Goal: Information Seeking & Learning: Learn about a topic

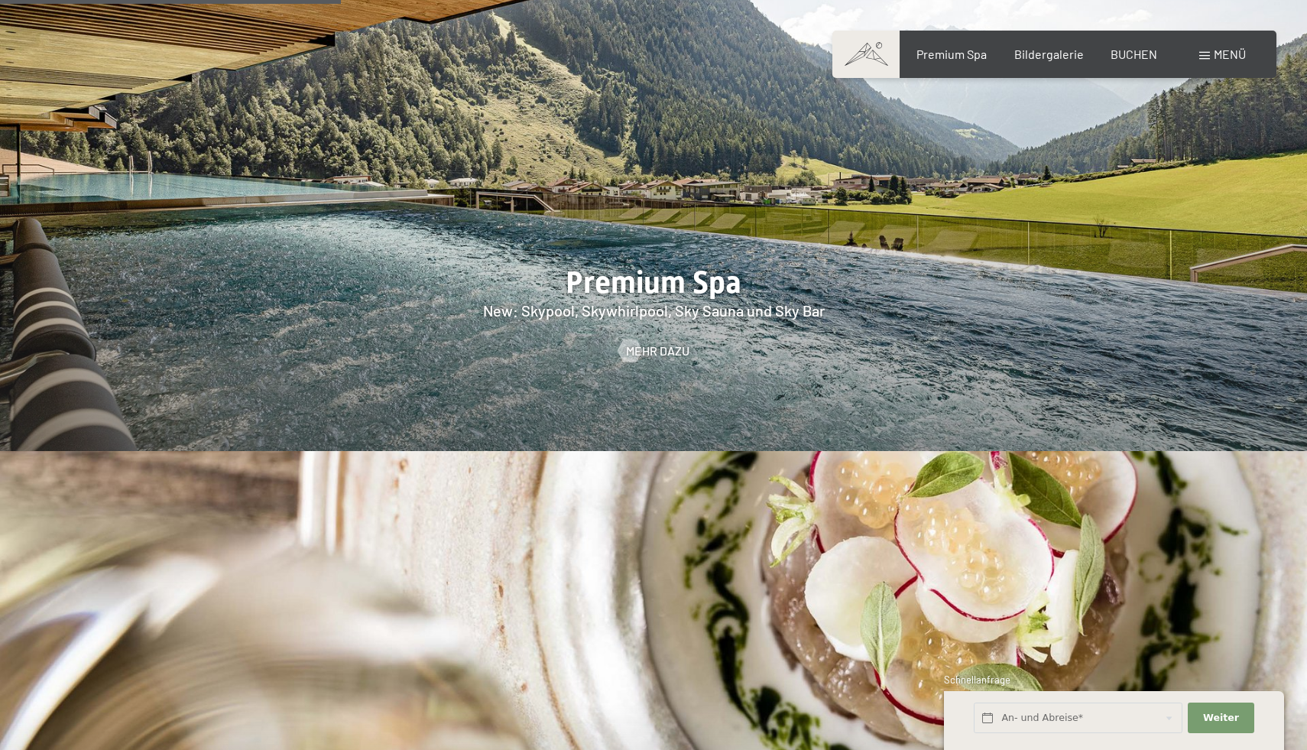
scroll to position [2436, 0]
click at [650, 343] on span "Mehr dazu" at bounding box center [672, 351] width 63 height 17
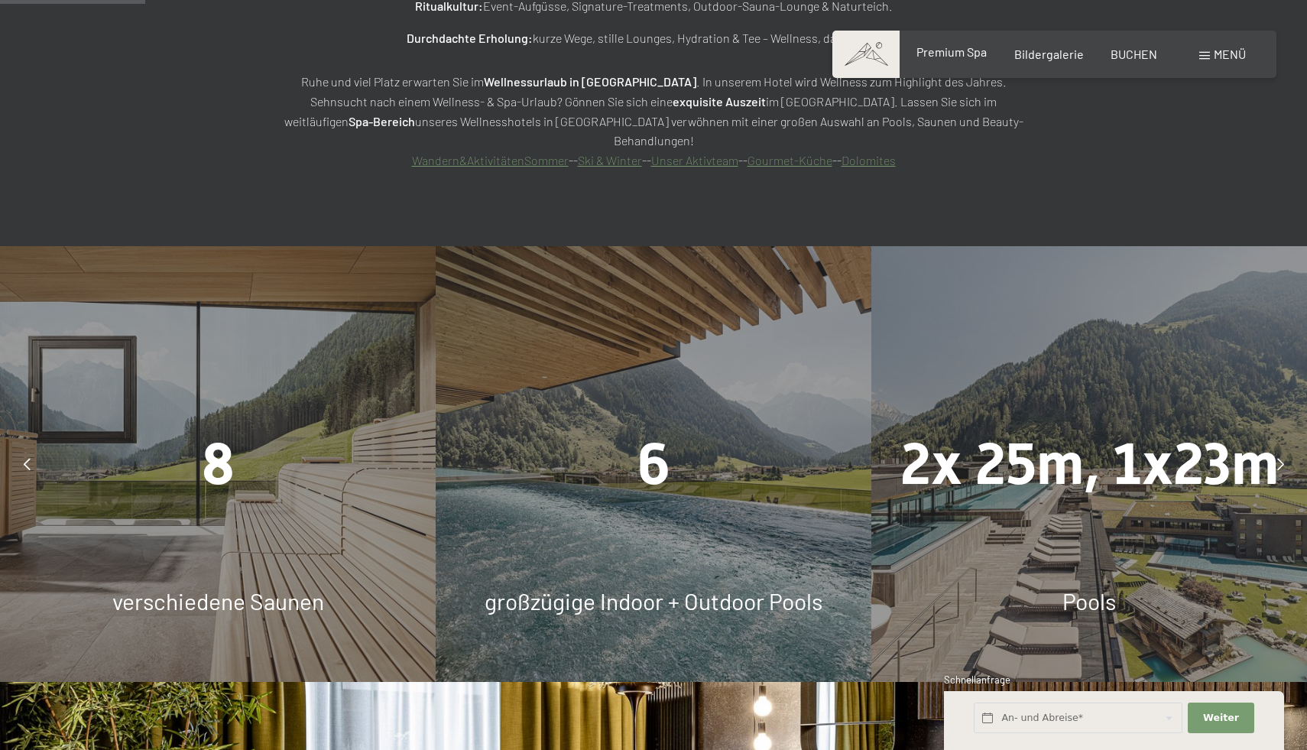
click at [965, 56] on span "Premium Spa" at bounding box center [952, 51] width 70 height 15
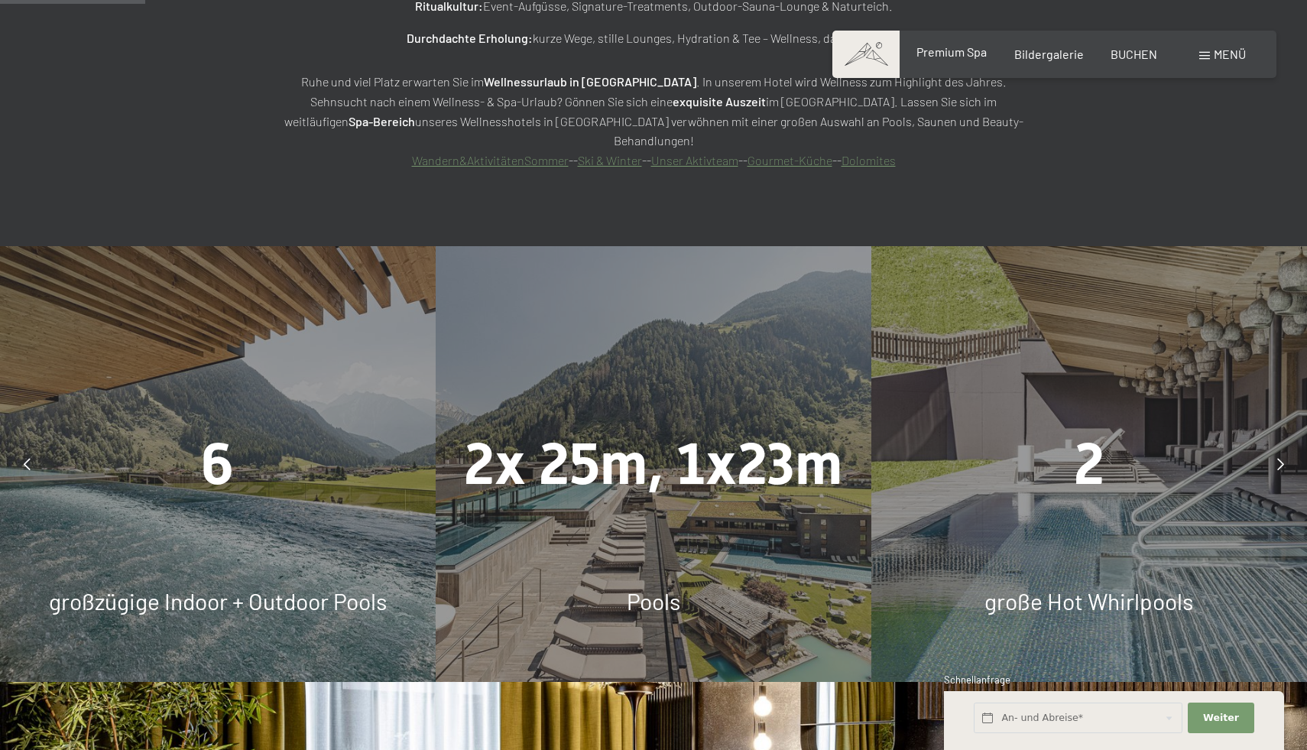
click at [965, 56] on span "Premium Spa" at bounding box center [952, 51] width 70 height 15
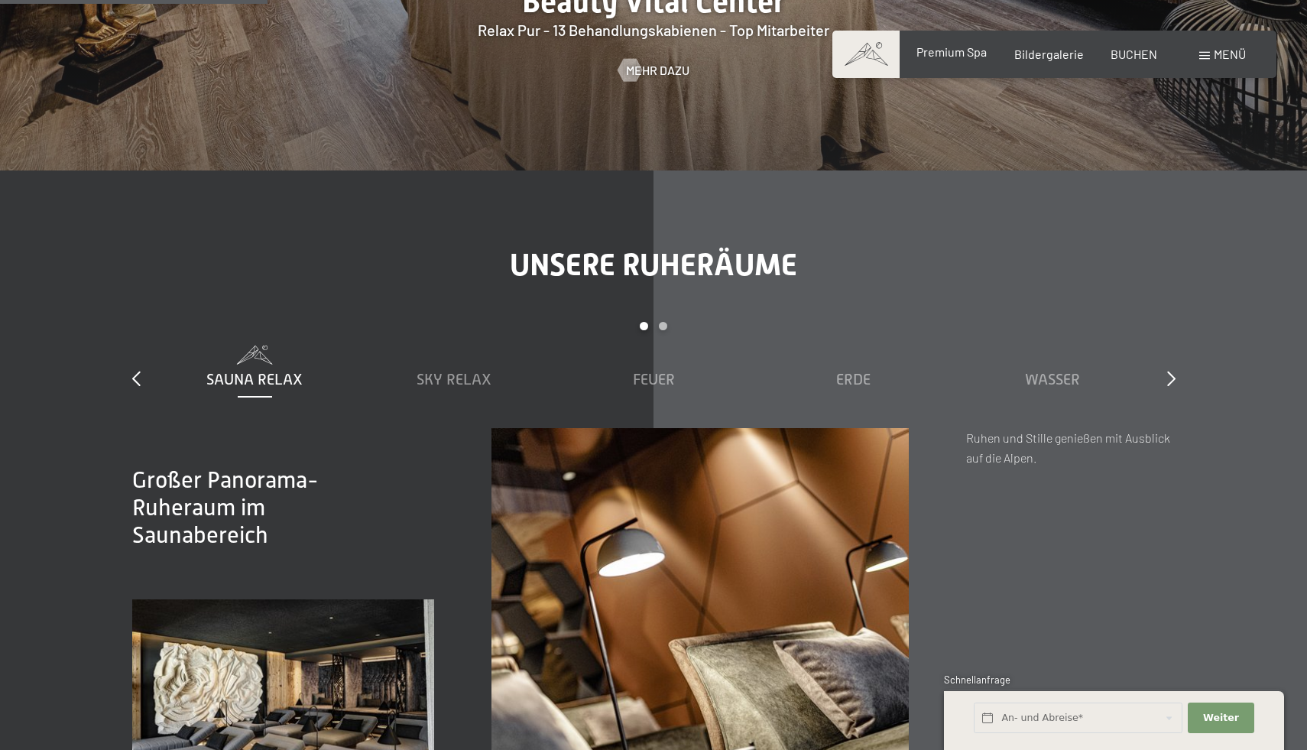
scroll to position [2392, 0]
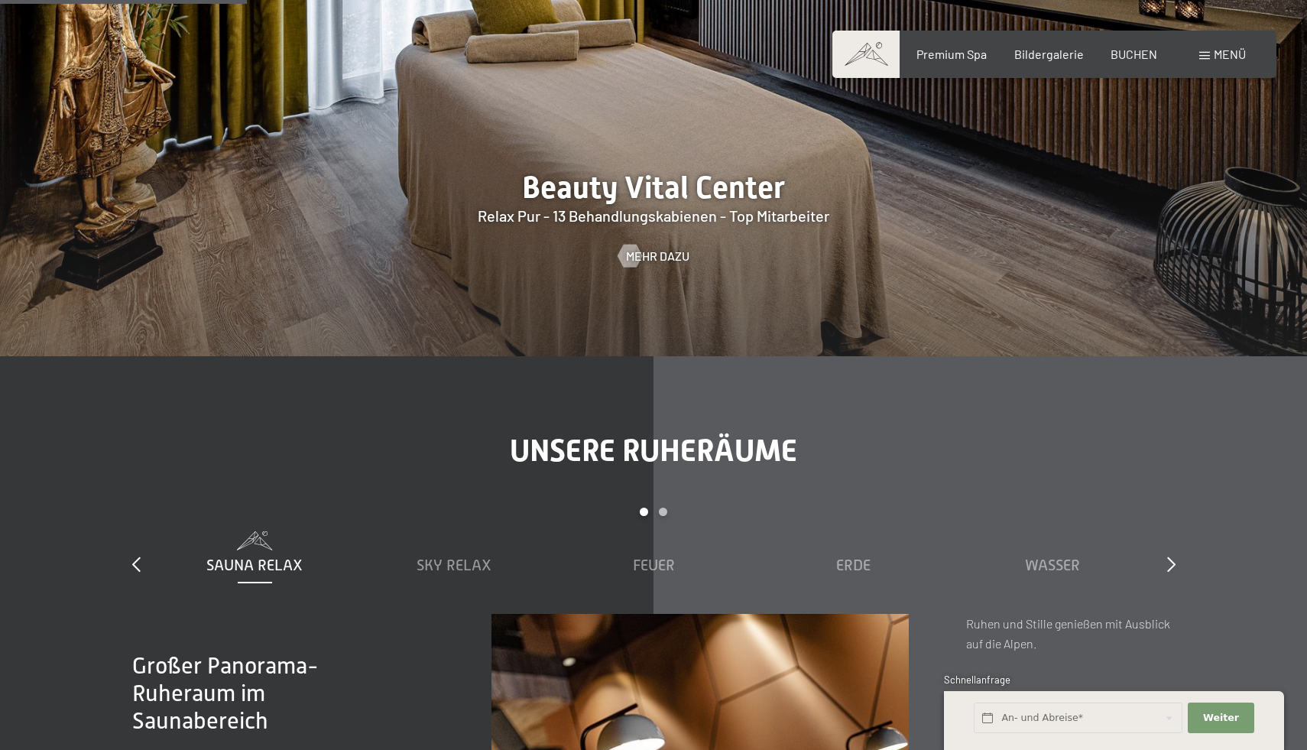
scroll to position [2153, 0]
